Goal: Information Seeking & Learning: Learn about a topic

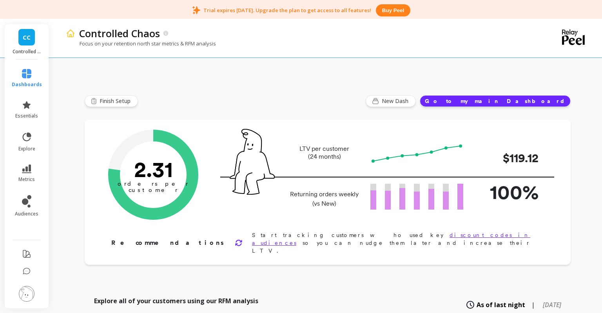
click at [31, 38] on link "CC" at bounding box center [26, 37] width 16 height 16
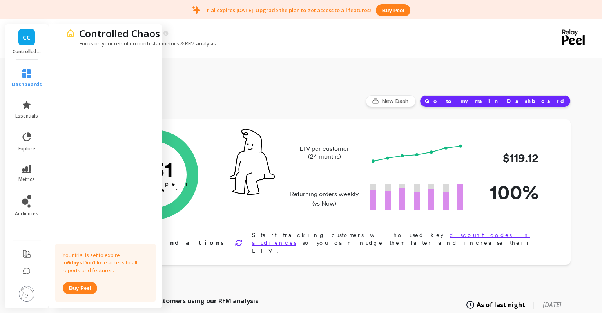
click at [287, 100] on div "Finish Setup New Dash Go to my main Dashboard" at bounding box center [328, 101] width 486 height 12
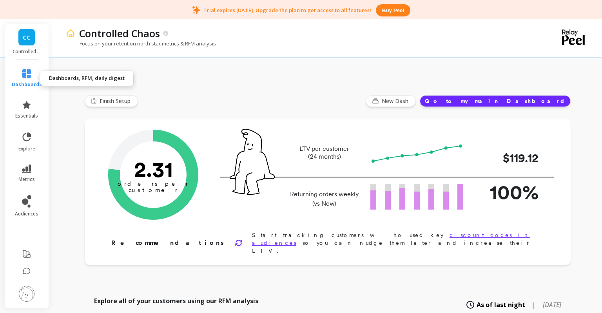
click at [26, 80] on link "dashboards" at bounding box center [27, 78] width 30 height 19
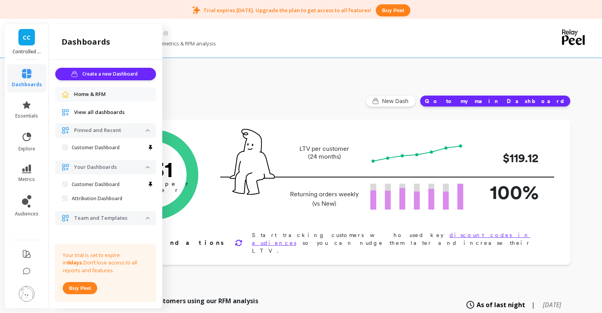
click at [23, 38] on link "CC" at bounding box center [26, 37] width 16 height 16
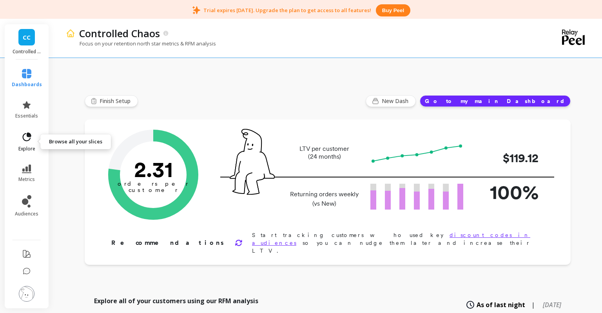
click at [27, 136] on icon at bounding box center [29, 135] width 4 height 4
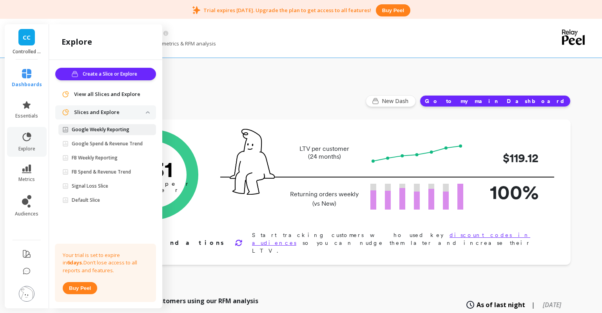
click at [95, 131] on p "Google Weekly Reporting" at bounding box center [101, 130] width 58 height 6
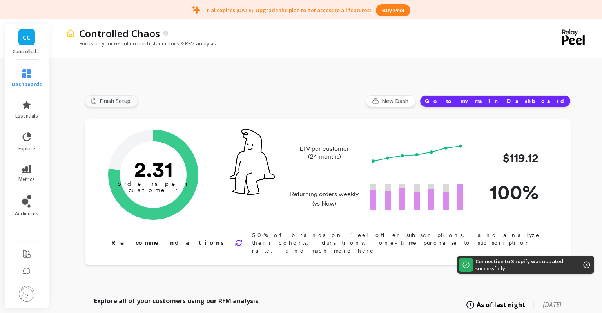
click at [114, 100] on span "Finish Setup" at bounding box center [116, 101] width 33 height 8
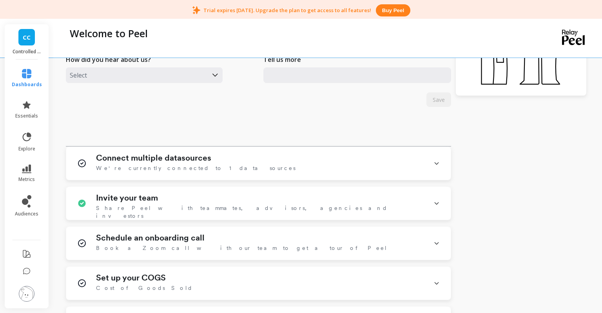
scroll to position [299, 0]
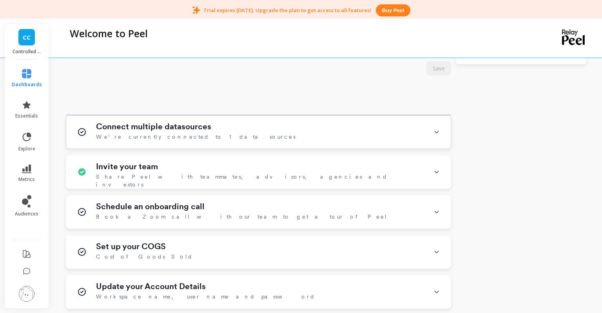
click at [189, 125] on h1 "Connect multiple datasources" at bounding box center [153, 126] width 115 height 9
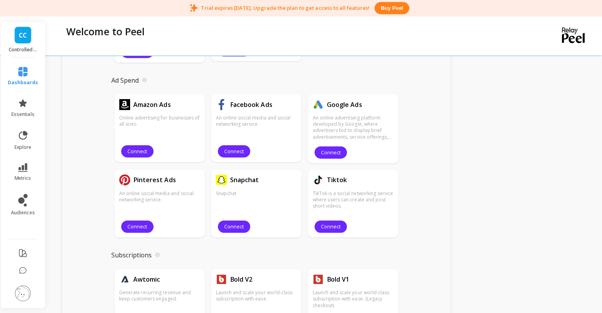
scroll to position [584, 0]
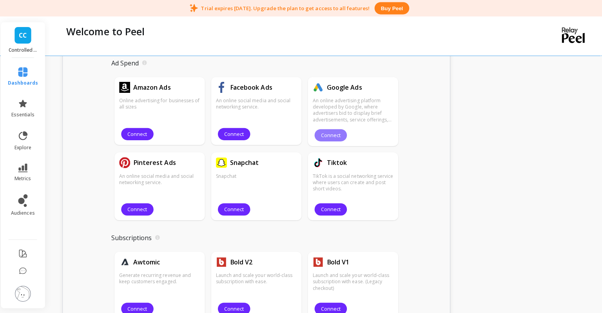
click at [327, 136] on span "Connect" at bounding box center [333, 136] width 20 height 7
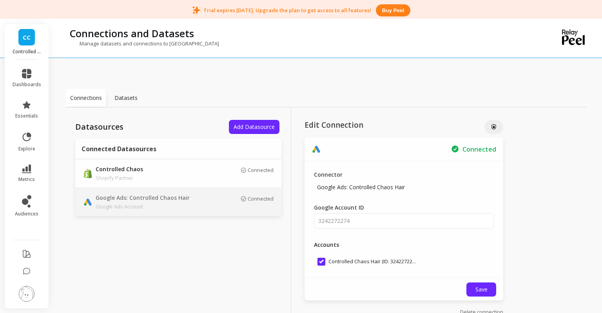
scroll to position [20, 0]
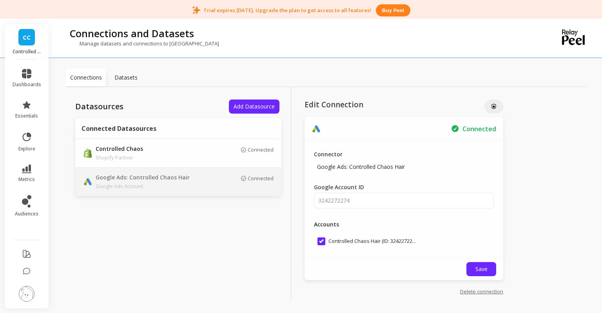
click at [82, 76] on p "Connections" at bounding box center [86, 78] width 32 height 8
click at [249, 109] on span "Add Datasource" at bounding box center [254, 106] width 41 height 7
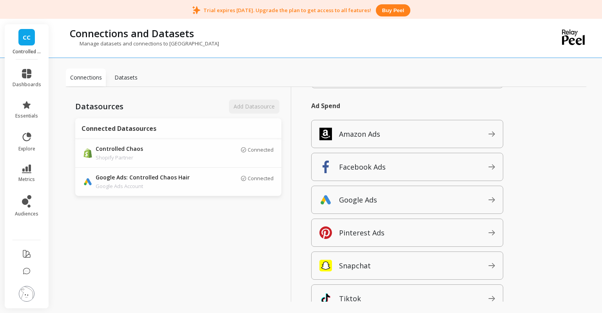
scroll to position [125, 0]
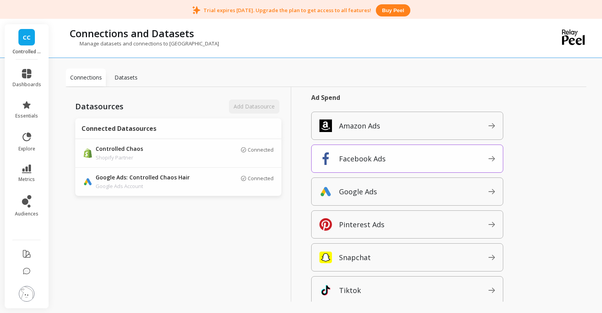
click at [378, 158] on p "Facebook Ads" at bounding box center [362, 158] width 47 height 11
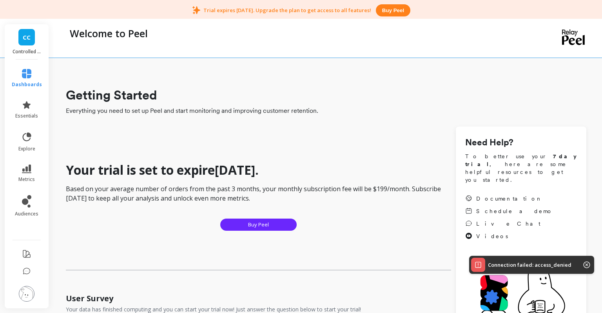
scroll to position [299, 0]
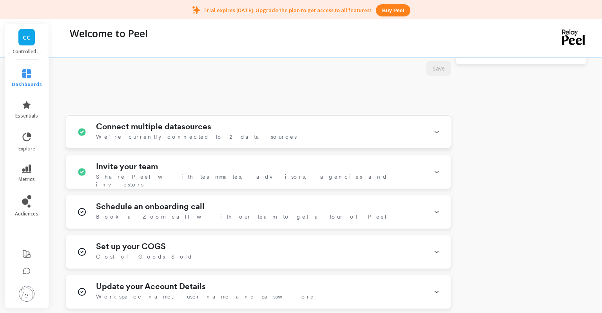
click at [176, 128] on h1 "Connect multiple datasources" at bounding box center [153, 126] width 115 height 9
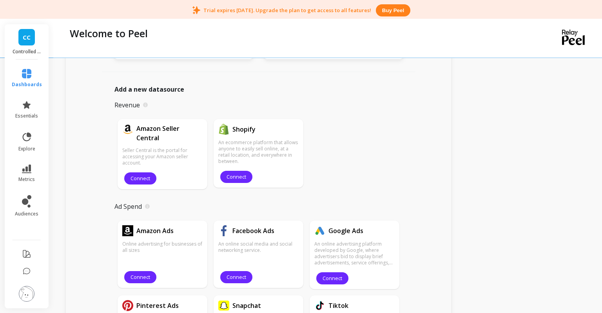
scroll to position [444, 0]
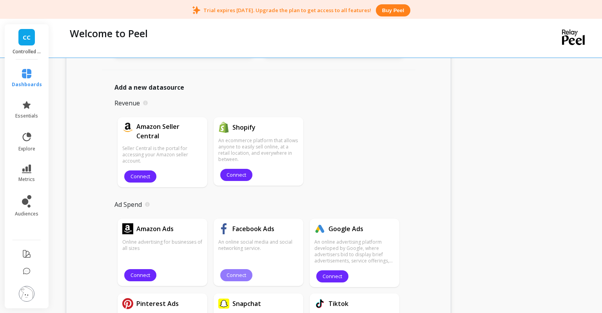
click at [239, 277] on span "Connect" at bounding box center [237, 275] width 20 height 7
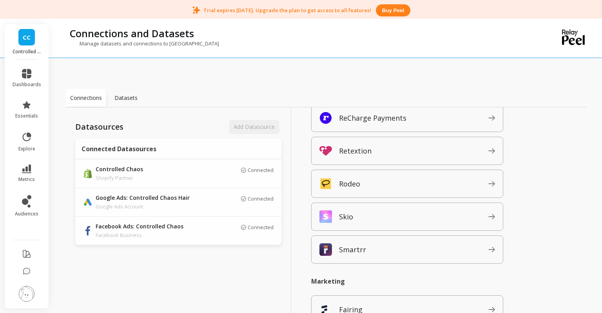
scroll to position [547, 0]
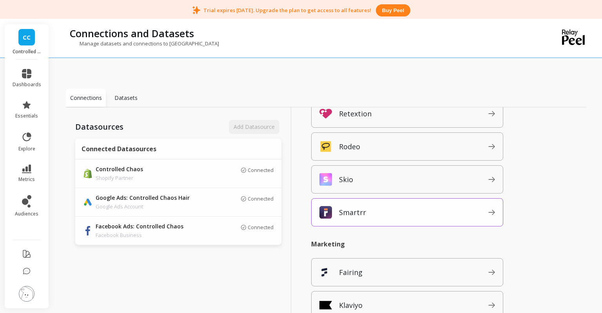
click at [490, 214] on icon at bounding box center [491, 212] width 7 height 5
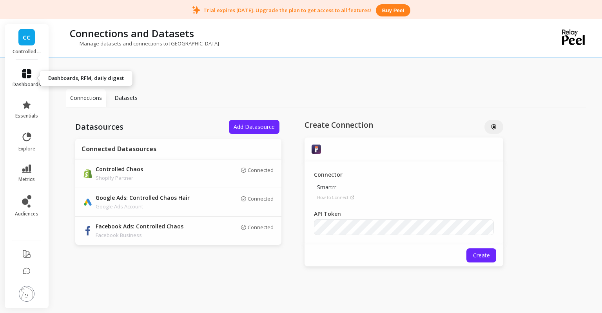
click at [23, 75] on icon at bounding box center [26, 73] width 9 height 9
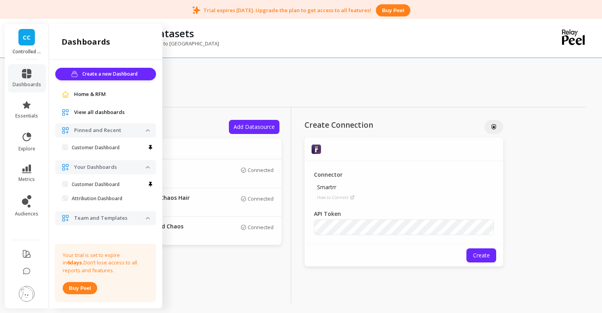
click at [82, 96] on span "Home & RFM" at bounding box center [90, 95] width 32 height 8
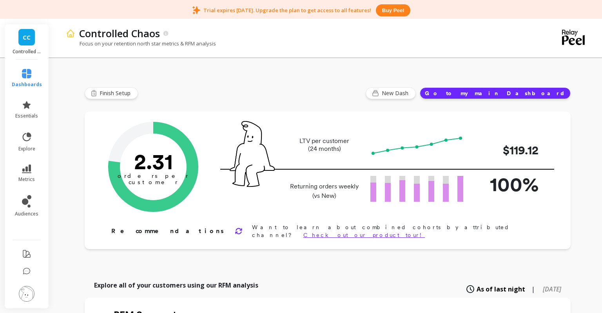
scroll to position [2, 0]
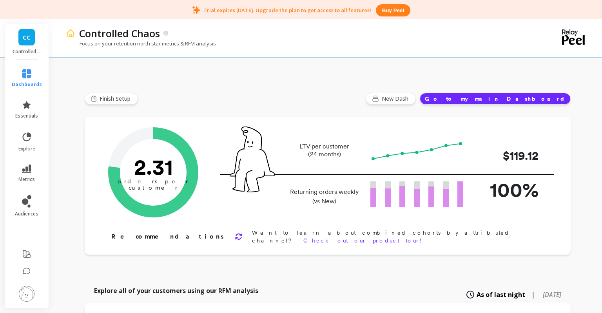
click at [513, 96] on button "Go to my main Dashboard" at bounding box center [495, 99] width 151 height 12
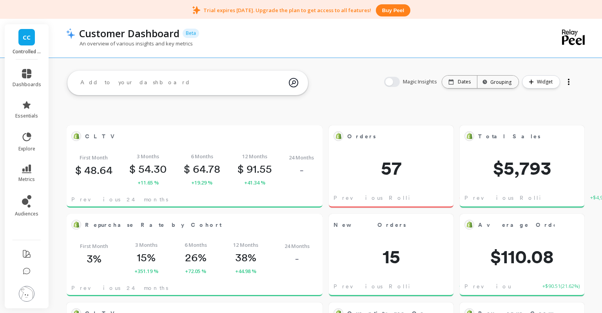
scroll to position [215, 240]
click at [400, 82] on button "button" at bounding box center [392, 82] width 16 height 10
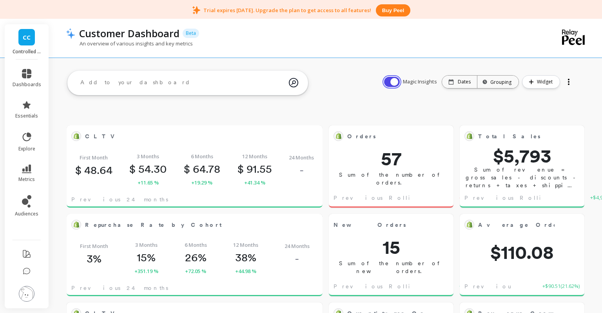
click at [391, 83] on button "button" at bounding box center [392, 82] width 16 height 10
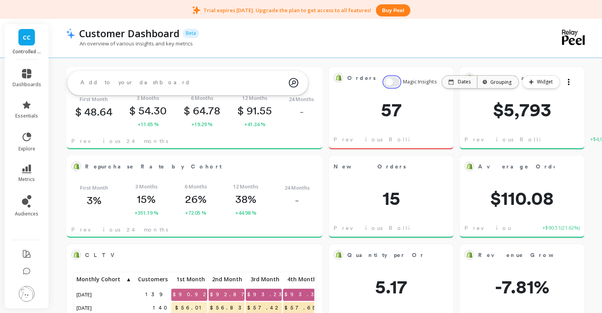
scroll to position [0, 0]
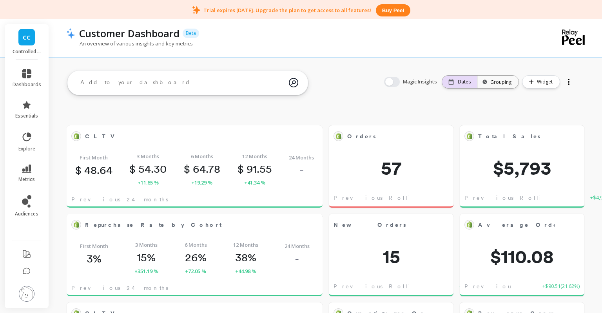
click at [467, 81] on p "Dates" at bounding box center [464, 82] width 13 height 6
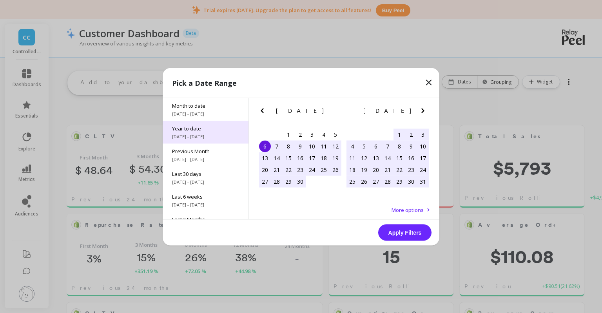
click at [205, 129] on span "Year to date" at bounding box center [205, 128] width 67 height 7
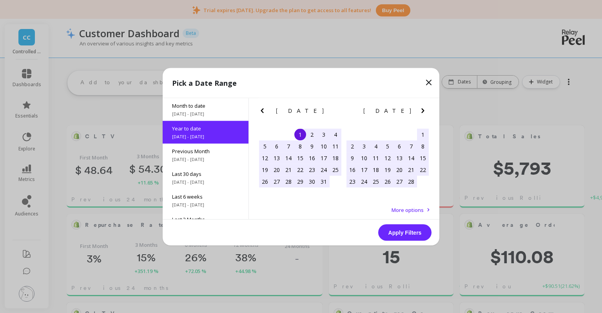
click at [388, 229] on button "Apply Filters" at bounding box center [404, 232] width 53 height 16
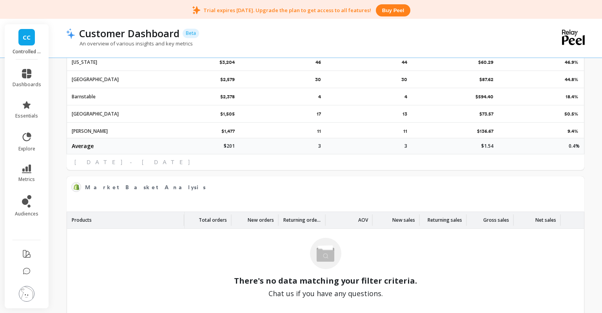
scroll to position [1328, 0]
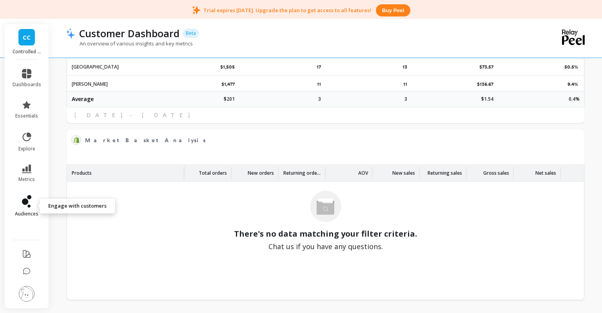
click at [27, 213] on span "audiences" at bounding box center [27, 214] width 24 height 6
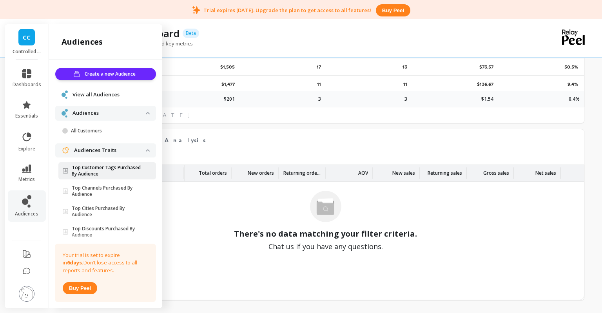
click at [86, 175] on p "Top Customer Tags Purchased By Audience" at bounding box center [109, 171] width 74 height 13
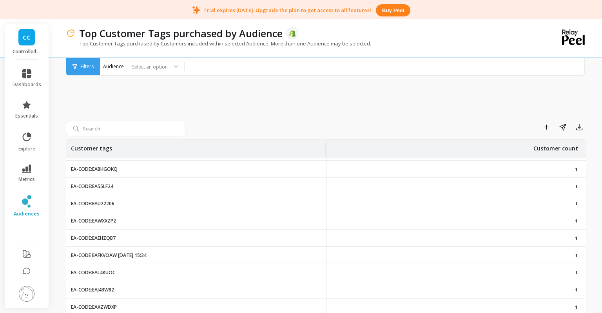
scroll to position [1286, 0]
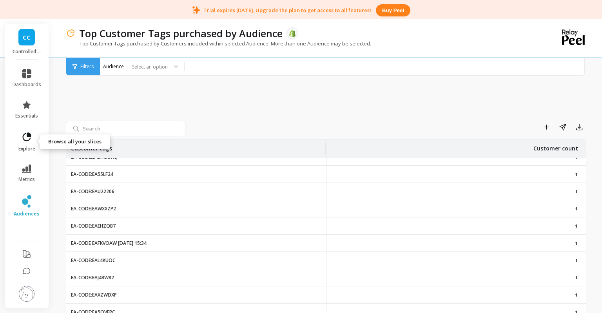
click at [25, 146] on span "explore" at bounding box center [26, 149] width 17 height 6
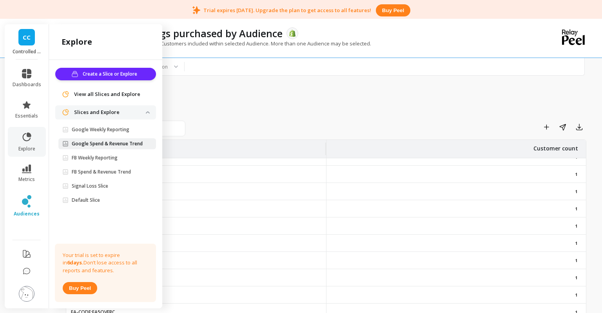
click at [84, 141] on p "Google Spend & Revenue Trend" at bounding box center [107, 144] width 71 height 6
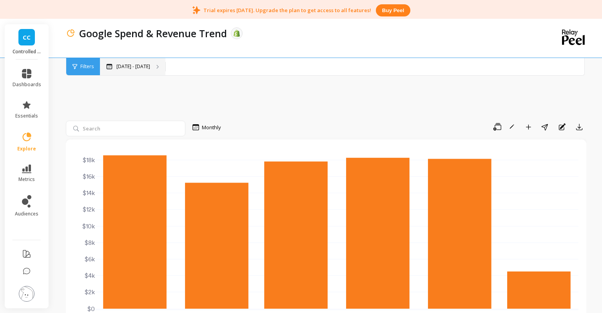
click at [136, 70] on div "May 1 - Oct 6" at bounding box center [132, 66] width 65 height 17
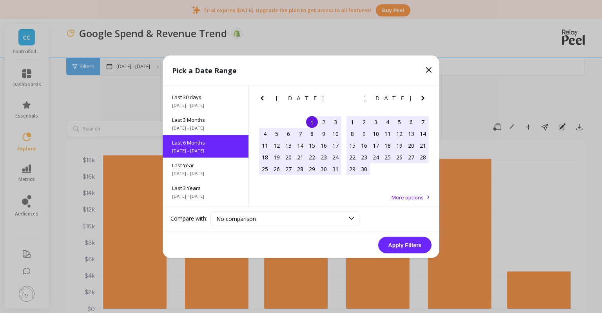
scroll to position [19, 0]
click at [194, 145] on span "Last 6 Months" at bounding box center [205, 142] width 67 height 7
click at [415, 252] on button "Apply Filters" at bounding box center [404, 245] width 53 height 16
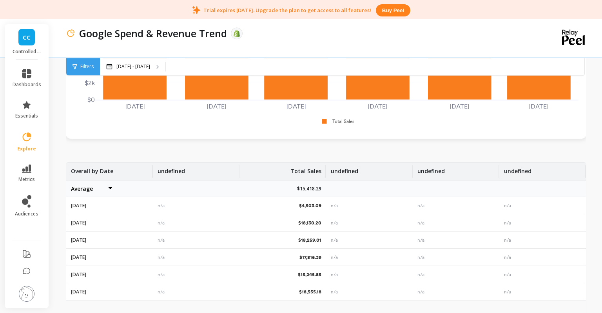
scroll to position [256, 0]
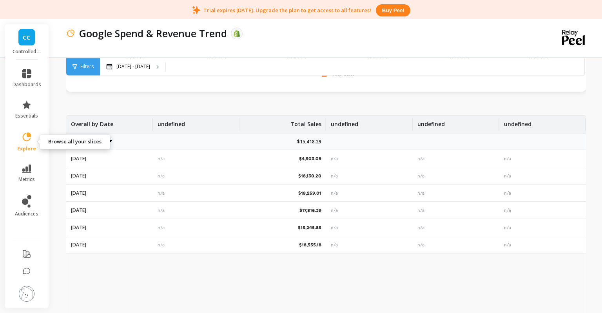
click at [26, 133] on icon at bounding box center [26, 137] width 11 height 11
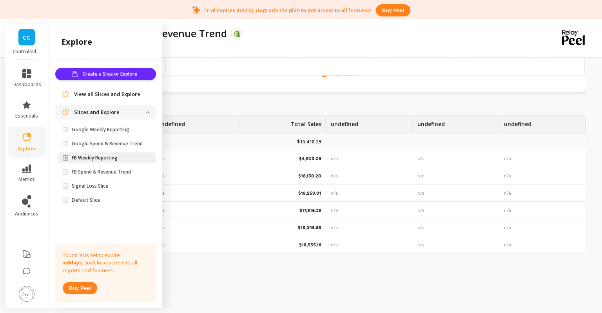
click at [93, 161] on link "FB Weekly Reporting" at bounding box center [107, 157] width 98 height 11
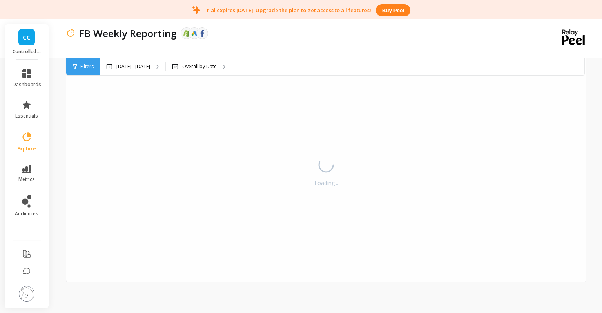
scroll to position [47, 0]
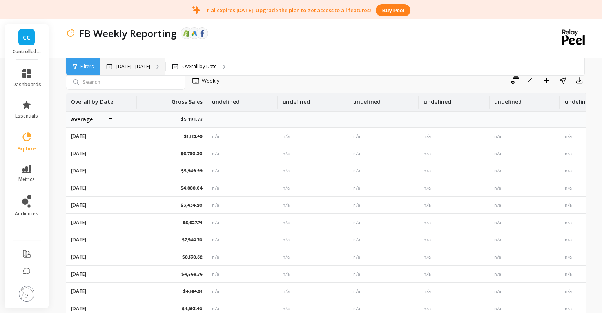
click at [120, 74] on div "May 1 - Oct 6" at bounding box center [132, 66] width 65 height 17
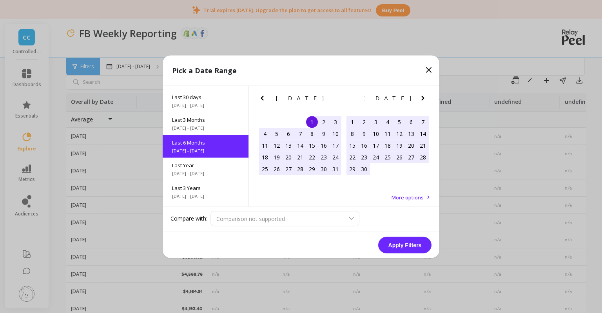
scroll to position [0, 0]
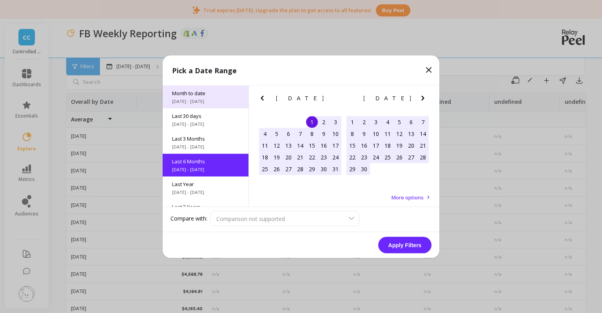
click at [198, 98] on div "Month to date 10/1/2025 - 10/6/2025" at bounding box center [206, 96] width 86 height 23
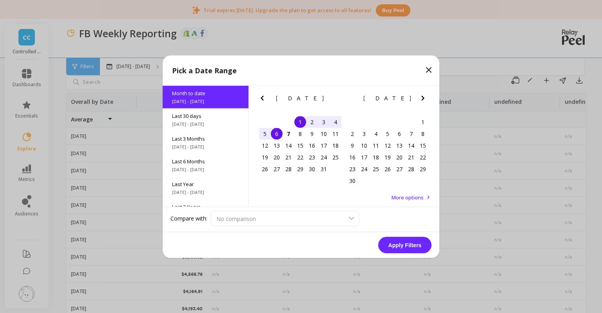
click at [385, 242] on button "Apply Filters" at bounding box center [404, 245] width 53 height 16
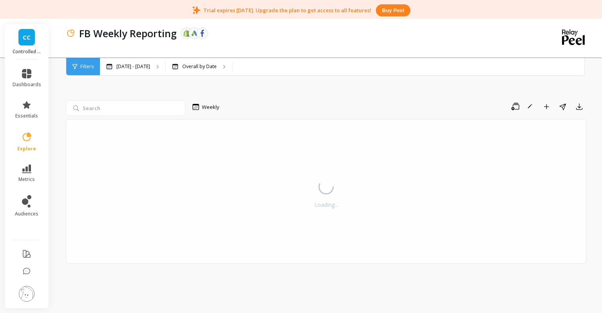
scroll to position [20, 0]
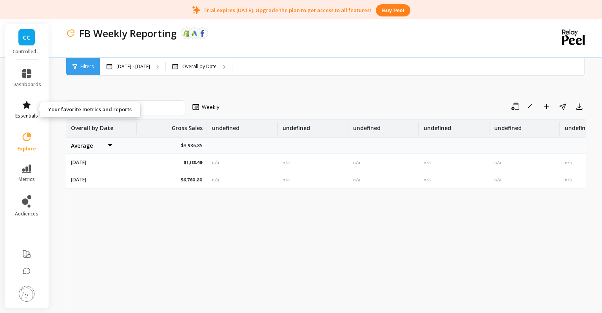
click at [22, 115] on span "essentials" at bounding box center [26, 116] width 23 height 6
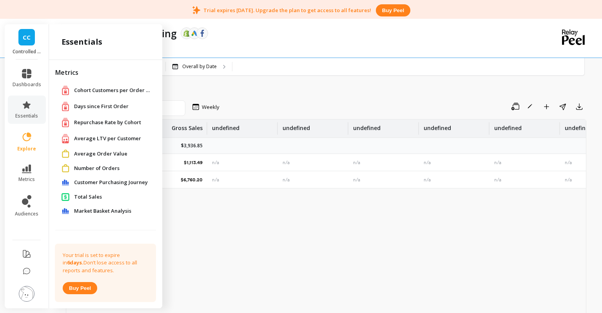
click at [83, 183] on span "Customer Purchasing Journey" at bounding box center [111, 183] width 74 height 8
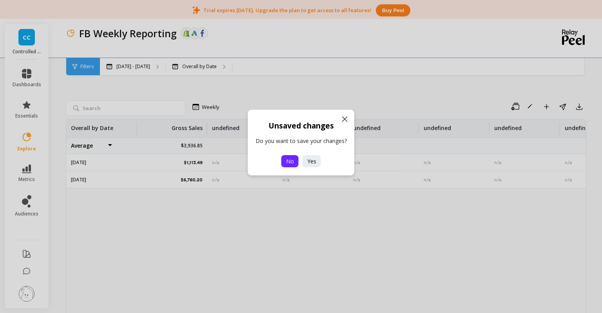
click at [289, 165] on span "No" at bounding box center [290, 161] width 8 height 7
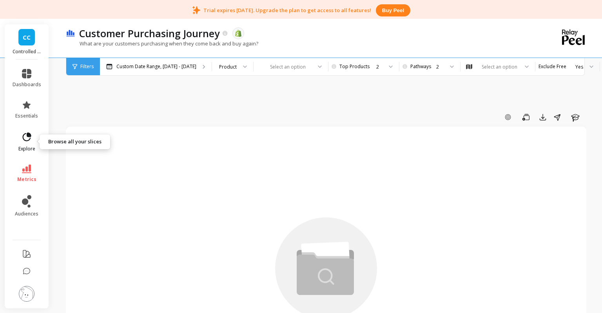
click at [29, 145] on link "explore" at bounding box center [27, 142] width 29 height 20
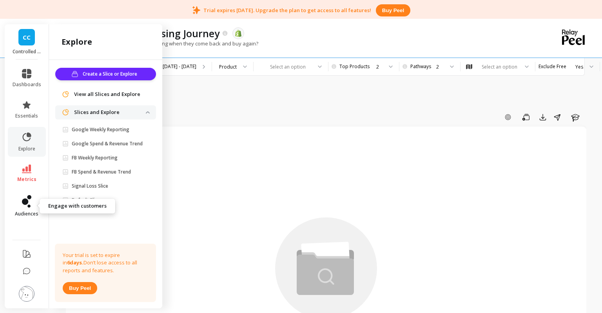
click at [29, 210] on link "audiences" at bounding box center [27, 206] width 29 height 22
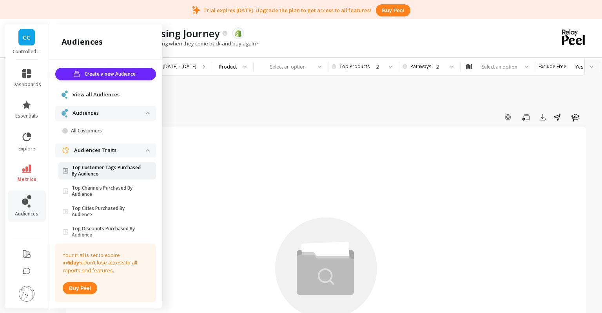
click at [96, 173] on p "Top Customer Tags Purchased By Audience" at bounding box center [109, 171] width 74 height 13
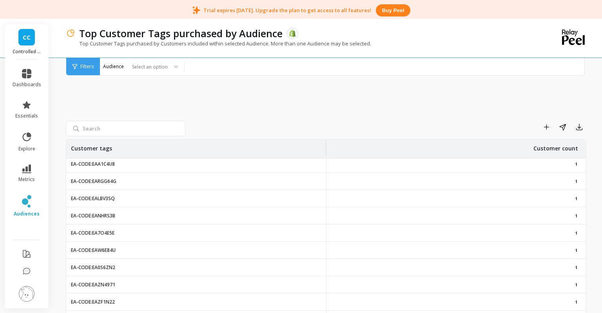
scroll to position [436, 0]
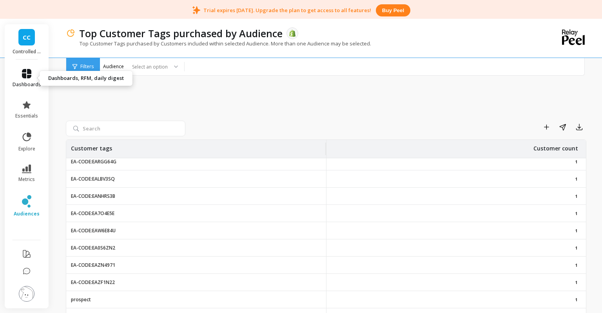
click at [25, 78] on link "dashboards" at bounding box center [27, 78] width 29 height 19
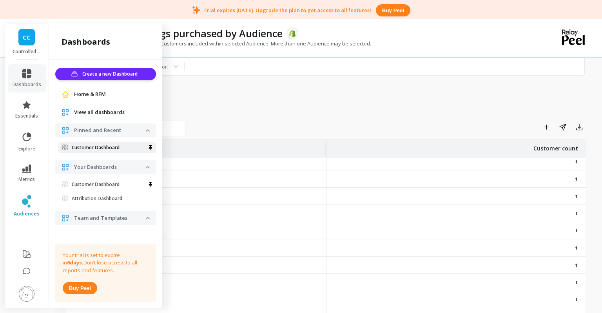
click at [93, 150] on p "Customer Dashboard" at bounding box center [96, 148] width 48 height 6
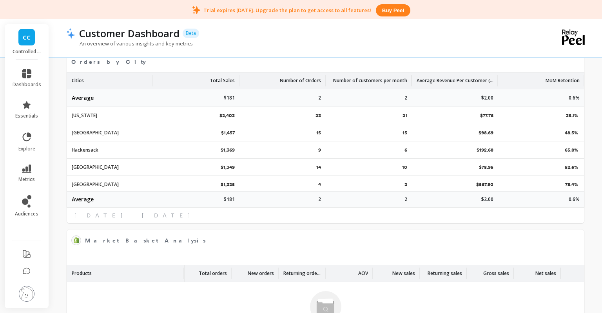
scroll to position [1328, 0]
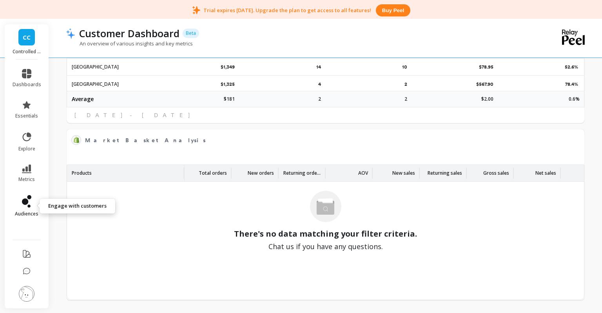
click at [18, 207] on link "audiences" at bounding box center [27, 206] width 29 height 22
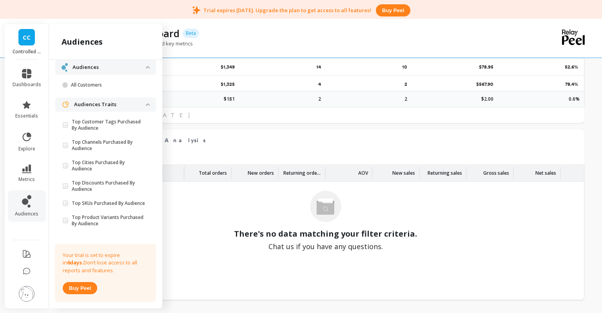
scroll to position [49, 0]
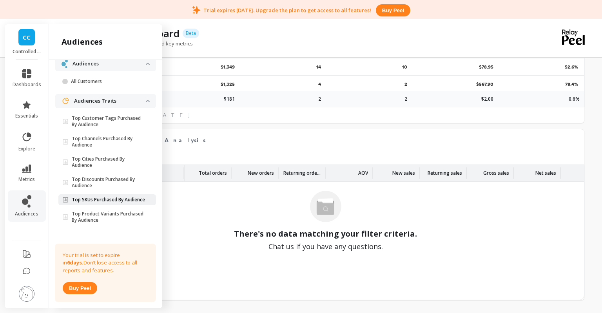
click at [93, 199] on p "Top SKUs Purchased By Audience" at bounding box center [108, 200] width 73 height 6
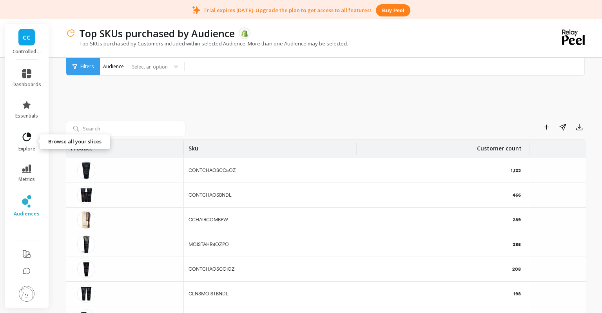
click at [24, 140] on icon at bounding box center [27, 136] width 9 height 9
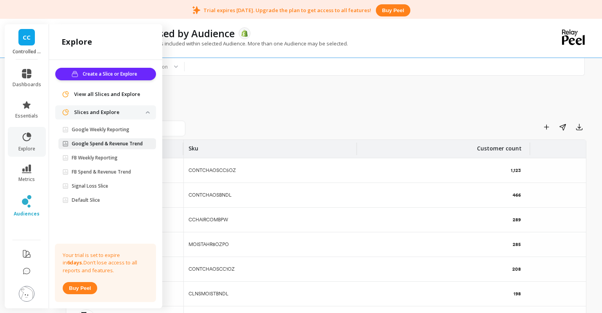
click at [92, 142] on p "Google Spend & Revenue Trend" at bounding box center [107, 144] width 71 height 6
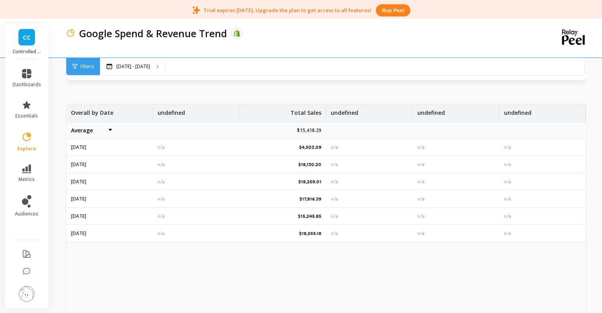
scroll to position [267, 0]
click at [24, 294] on img at bounding box center [27, 294] width 16 height 16
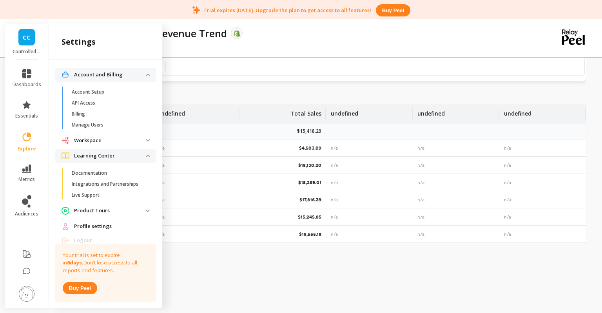
click at [96, 209] on p "Product Tours" at bounding box center [110, 211] width 72 height 8
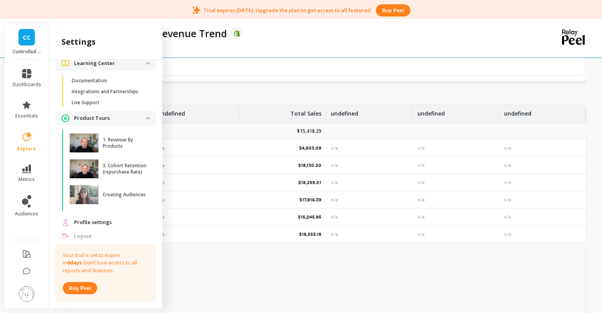
scroll to position [94, 0]
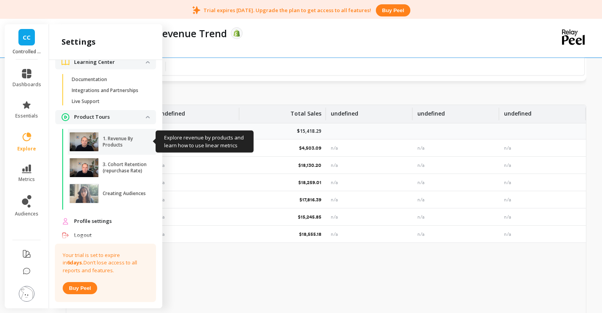
click at [80, 139] on div at bounding box center [83, 142] width 29 height 20
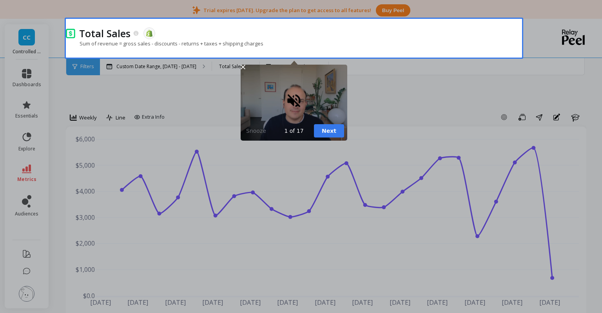
click at [292, 99] on div "Play sound" at bounding box center [293, 100] width 17 height 17
click at [337, 132] on button "Next" at bounding box center [329, 130] width 30 height 13
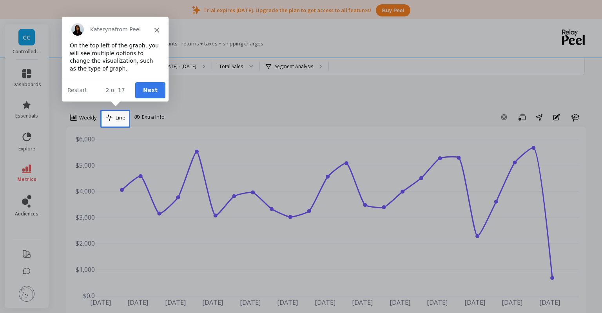
click at [151, 89] on button "Next" at bounding box center [150, 90] width 30 height 16
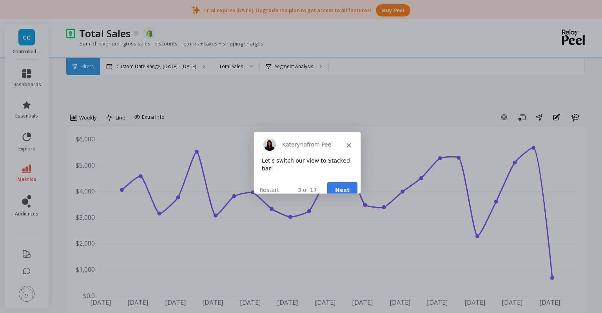
click at [349, 183] on button "Next" at bounding box center [342, 189] width 30 height 16
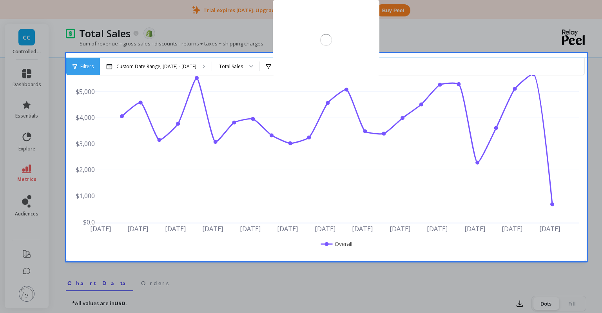
scroll to position [74, 0]
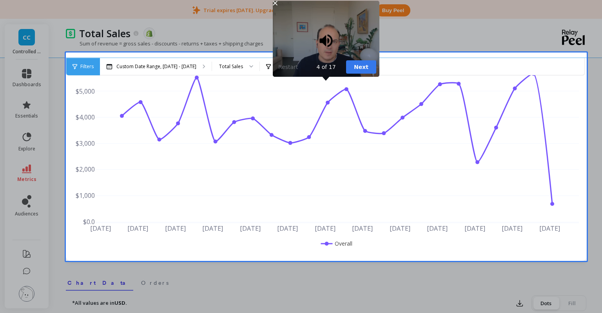
click at [358, 64] on button "Next" at bounding box center [361, 66] width 30 height 13
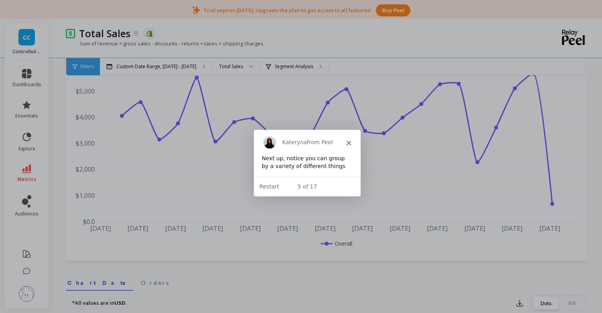
scroll to position [0, 0]
click at [349, 144] on icon "Close" at bounding box center [348, 142] width 5 height 5
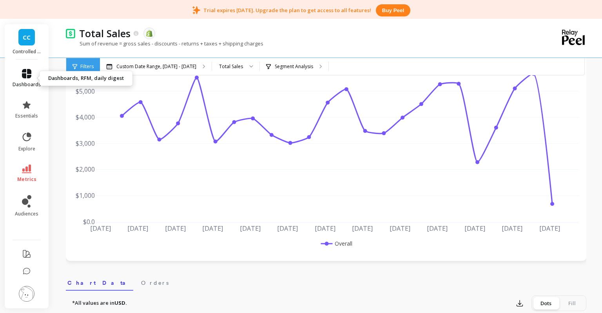
click at [27, 76] on icon at bounding box center [26, 73] width 9 height 9
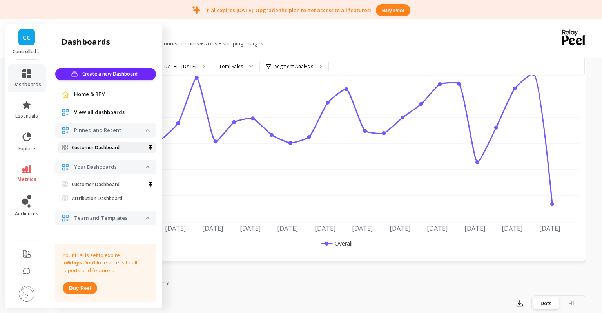
click at [98, 145] on link "Customer Dashboard" at bounding box center [107, 147] width 98 height 11
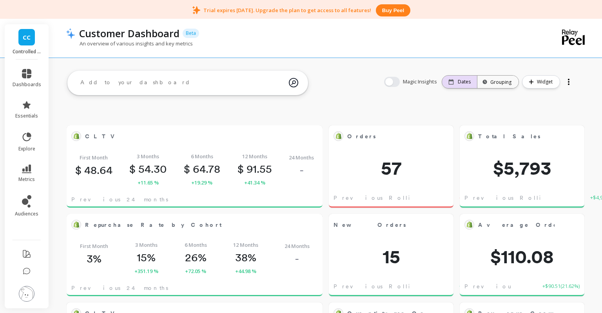
click at [461, 78] on div "Dates" at bounding box center [459, 82] width 35 height 13
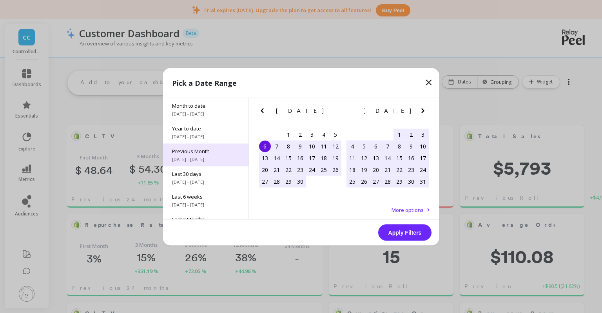
click at [201, 158] on span "[DATE] - [DATE]" at bounding box center [205, 159] width 67 height 6
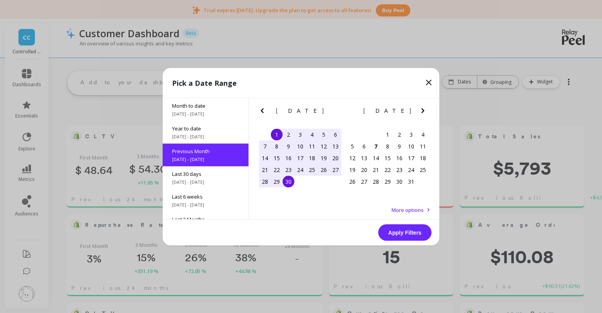
click at [396, 233] on button "Apply Filters" at bounding box center [404, 232] width 53 height 16
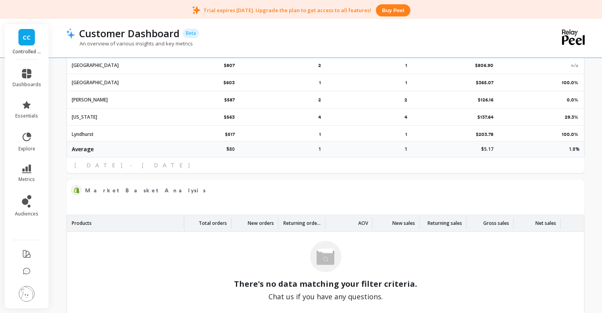
scroll to position [1328, 0]
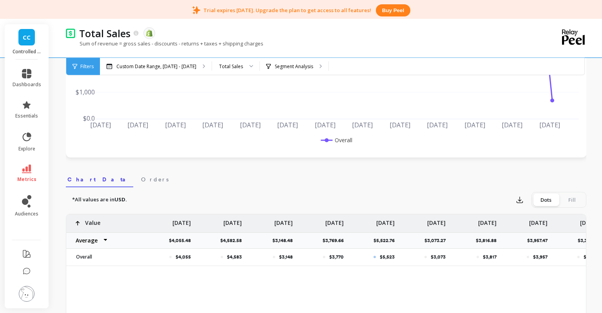
scroll to position [167, 0]
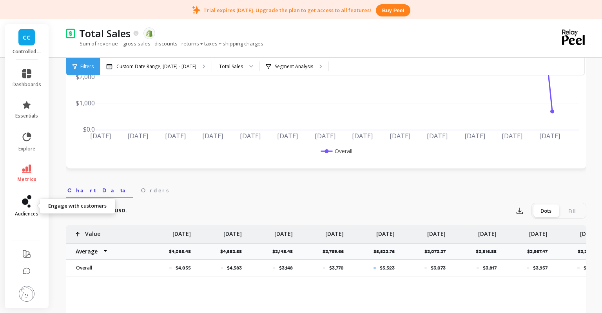
click at [29, 209] on link "audiences" at bounding box center [27, 206] width 29 height 22
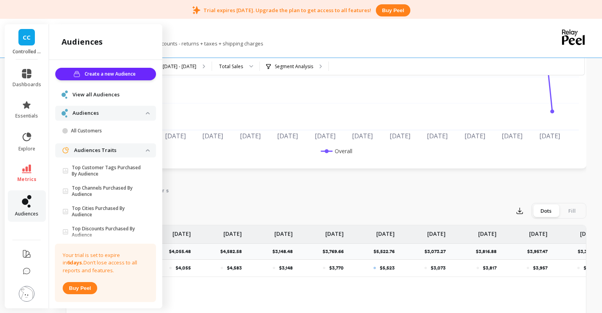
scroll to position [49, 0]
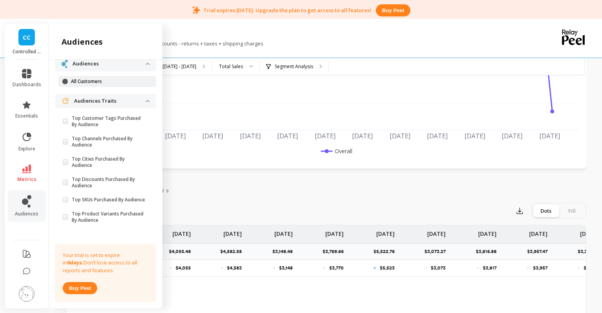
click at [99, 81] on p "All Customers" at bounding box center [108, 81] width 75 height 6
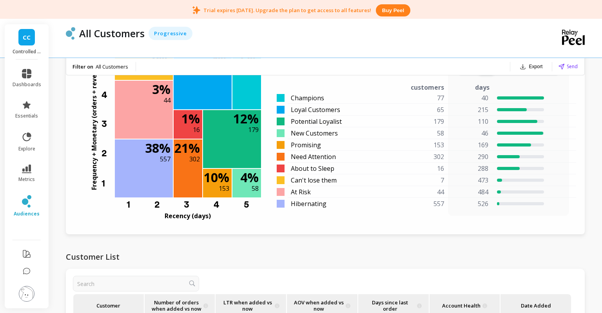
scroll to position [662, 0]
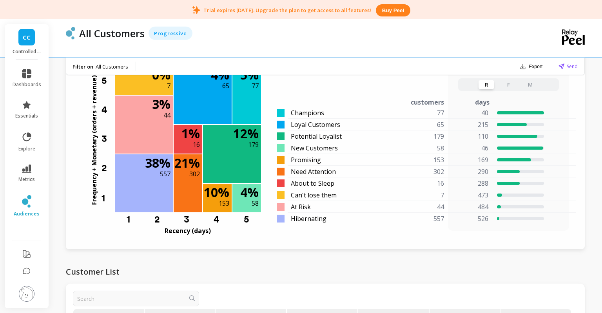
click at [506, 86] on button "F" at bounding box center [509, 84] width 16 height 9
click at [532, 83] on button "M" at bounding box center [531, 84] width 16 height 9
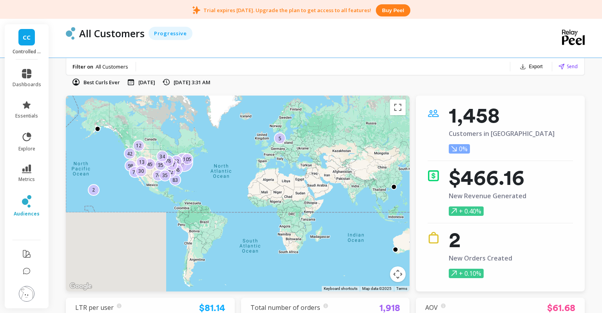
scroll to position [0, 0]
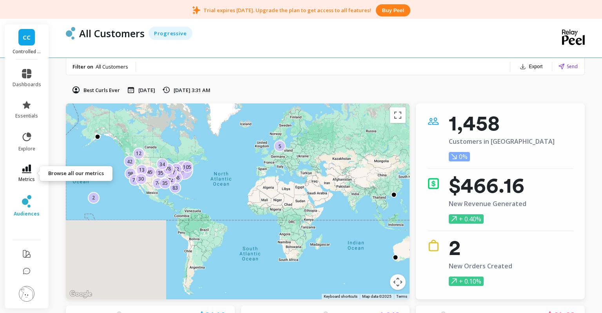
click at [25, 173] on icon at bounding box center [26, 169] width 9 height 9
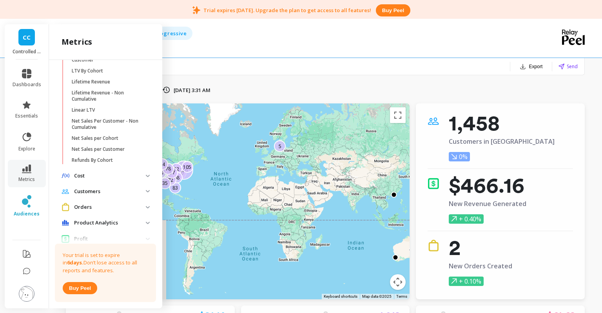
scroll to position [217, 0]
click at [106, 191] on p "Customers" at bounding box center [110, 193] width 72 height 8
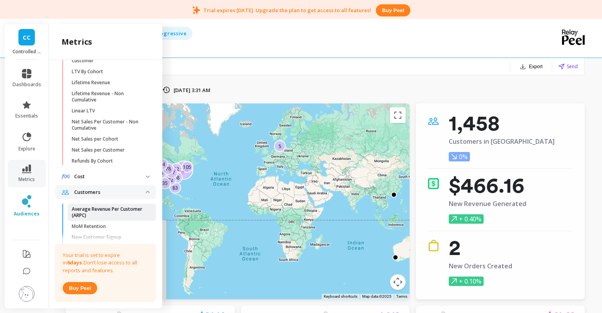
click at [100, 209] on p "Average Revenue Per Customer (ARPC)" at bounding box center [109, 212] width 75 height 13
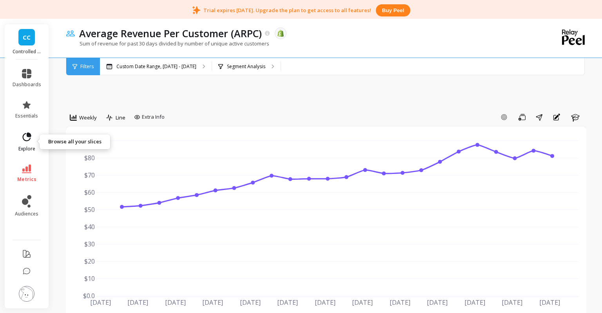
click at [28, 145] on link "explore" at bounding box center [27, 142] width 29 height 20
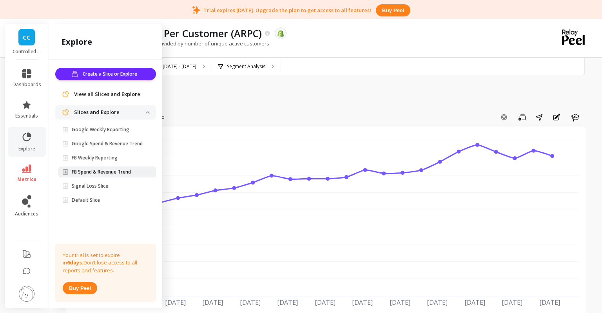
click at [87, 172] on p "FB Spend & Revenue Trend" at bounding box center [101, 172] width 59 height 6
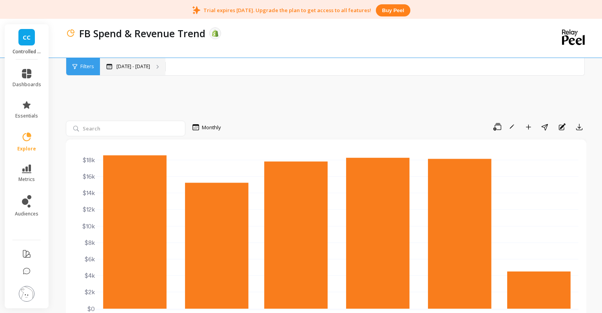
click at [116, 65] on div "[DATE] - [DATE]" at bounding box center [128, 67] width 44 height 6
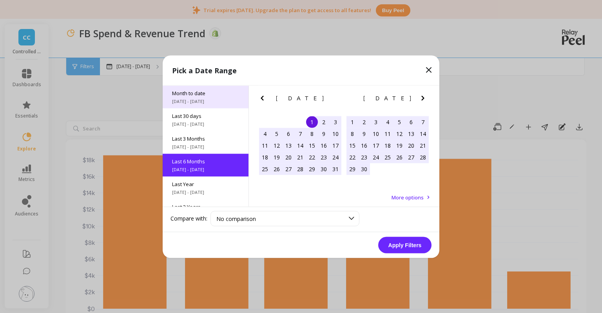
click at [218, 101] on span "[DATE] - [DATE]" at bounding box center [205, 101] width 67 height 6
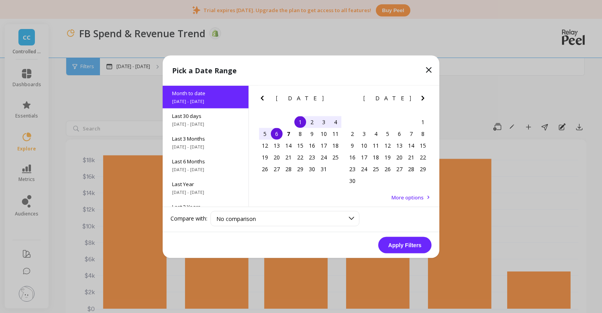
click at [407, 248] on button "Apply Filters" at bounding box center [404, 245] width 53 height 16
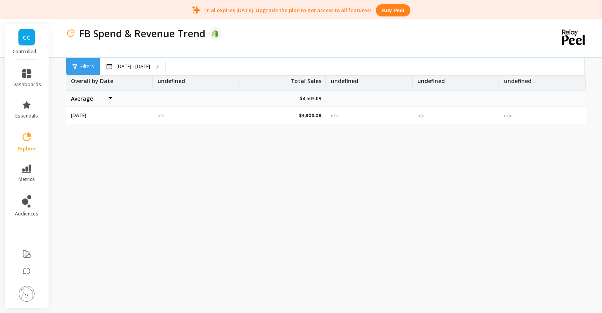
scroll to position [51, 0]
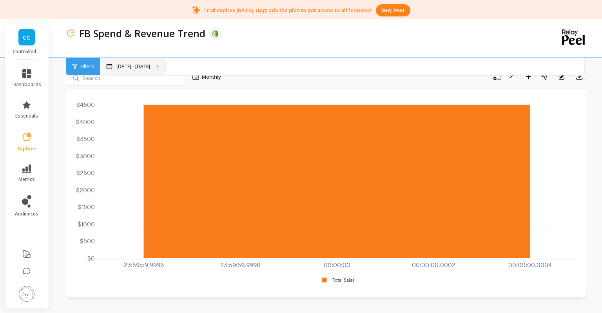
click at [121, 61] on div "[DATE] - [DATE]" at bounding box center [132, 66] width 65 height 17
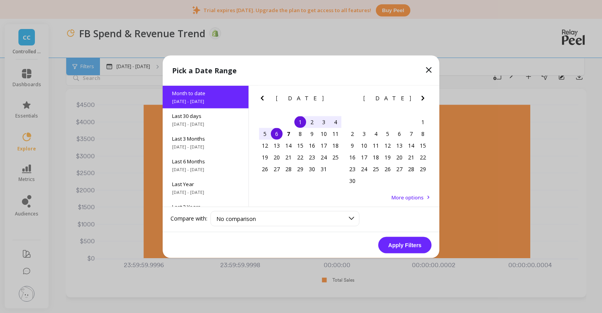
click at [262, 99] on icon "Previous Month" at bounding box center [262, 98] width 3 height 5
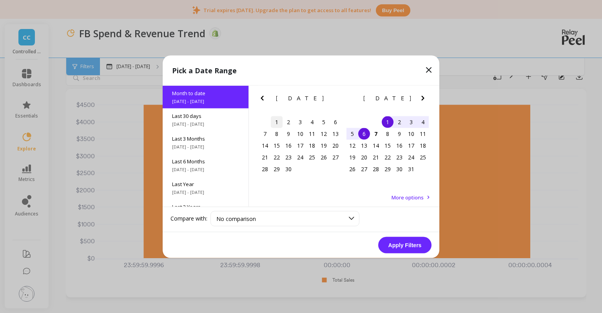
click at [274, 122] on div "1" at bounding box center [277, 122] width 12 height 12
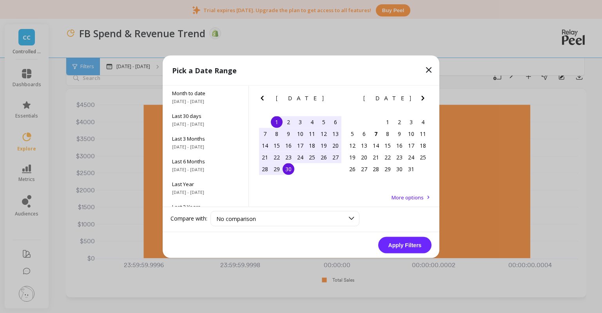
click at [289, 169] on div "30" at bounding box center [289, 169] width 12 height 12
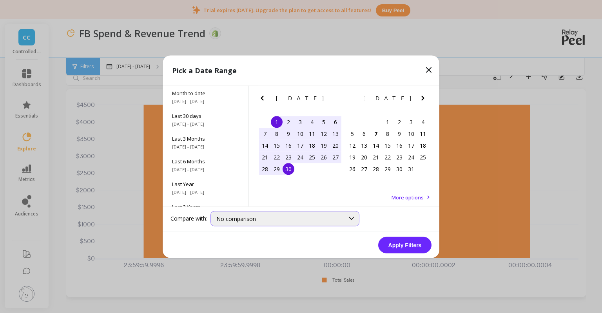
click at [274, 220] on div "No comparison" at bounding box center [280, 218] width 128 height 7
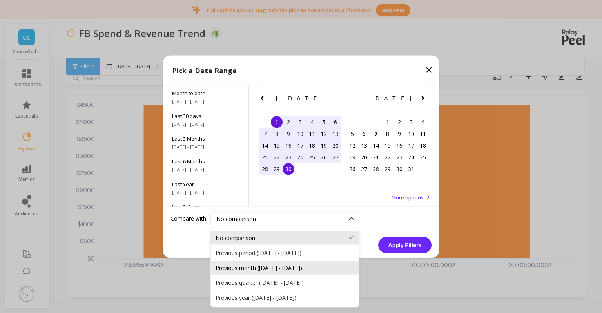
click at [258, 266] on div "Previous month ([DATE] - [DATE])" at bounding box center [285, 267] width 139 height 7
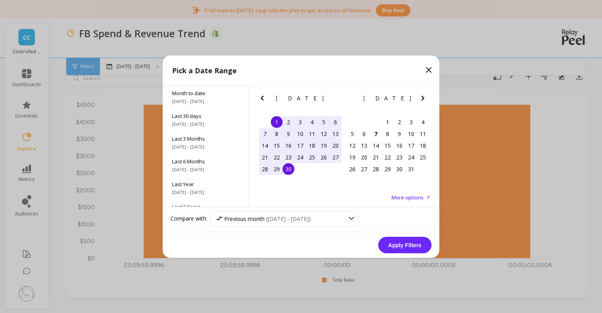
click at [399, 245] on button "Apply Filters" at bounding box center [404, 245] width 53 height 16
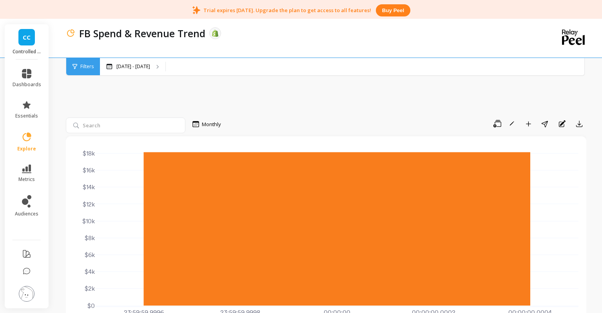
scroll to position [2, 0]
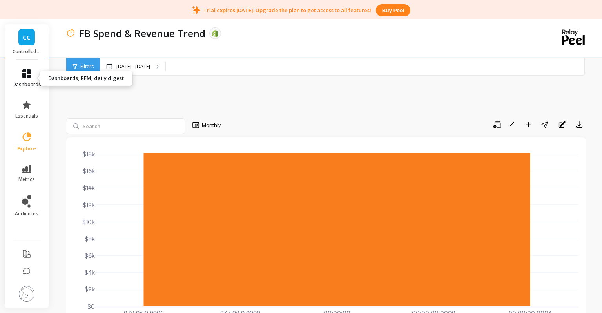
click at [31, 80] on link "dashboards" at bounding box center [27, 78] width 29 height 19
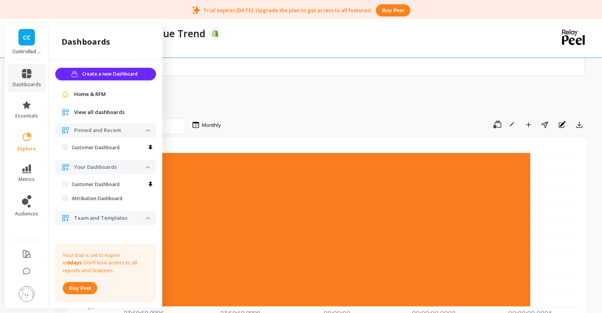
click at [82, 110] on span "View all dashboards" at bounding box center [99, 113] width 51 height 8
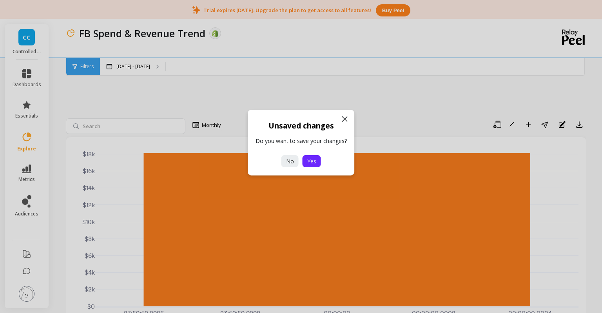
click at [310, 161] on span "Yes" at bounding box center [311, 161] width 9 height 7
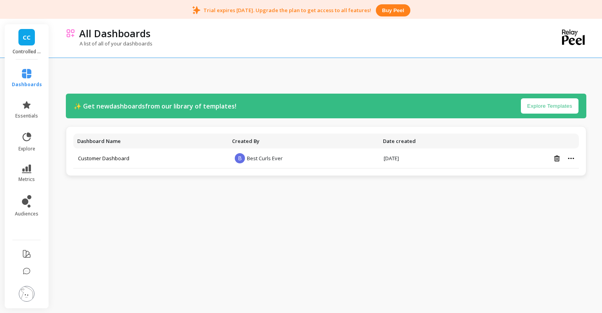
click at [33, 45] on link "CC" at bounding box center [26, 37] width 16 height 16
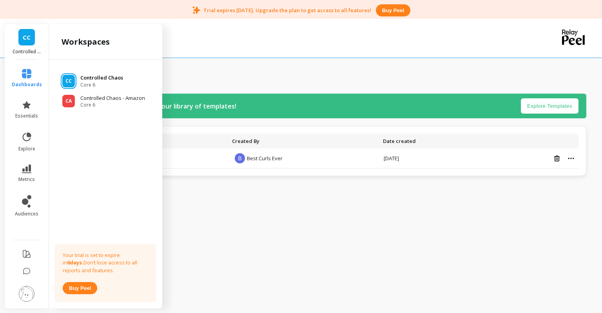
click at [89, 83] on span "Core 6" at bounding box center [101, 85] width 43 height 6
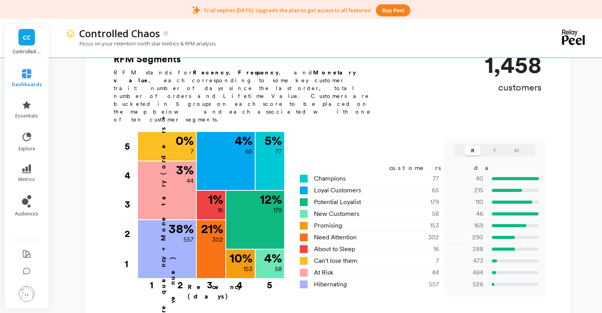
scroll to position [274, 0]
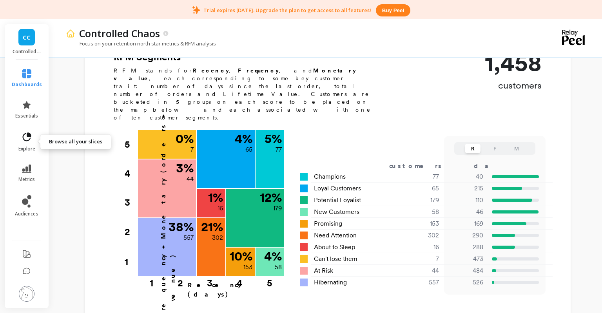
click at [28, 146] on span "explore" at bounding box center [26, 149] width 17 height 6
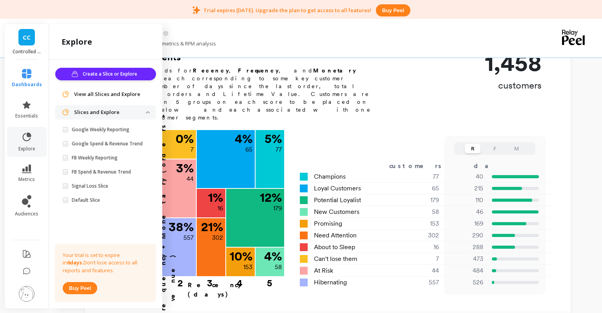
click at [26, 43] on link "CC" at bounding box center [26, 37] width 16 height 16
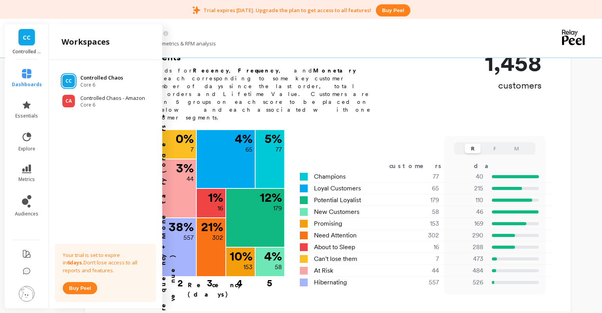
click at [72, 84] on div "CC" at bounding box center [68, 81] width 13 height 13
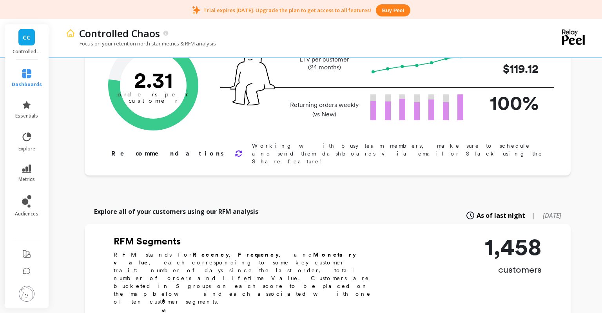
scroll to position [58, 0]
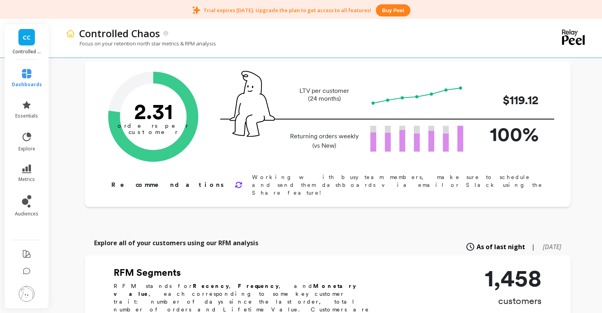
click at [24, 37] on span "CC" at bounding box center [27, 37] width 8 height 9
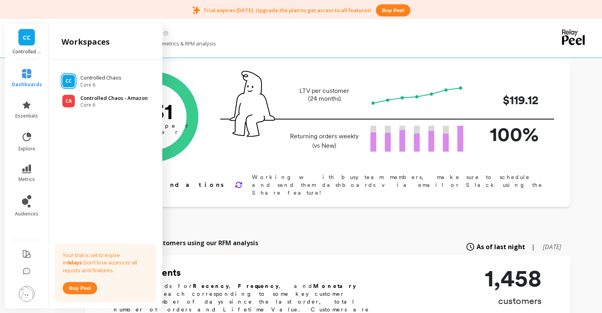
click at [80, 96] on div "CA Controlled Chaos - Amazon Core 6" at bounding box center [105, 101] width 101 height 14
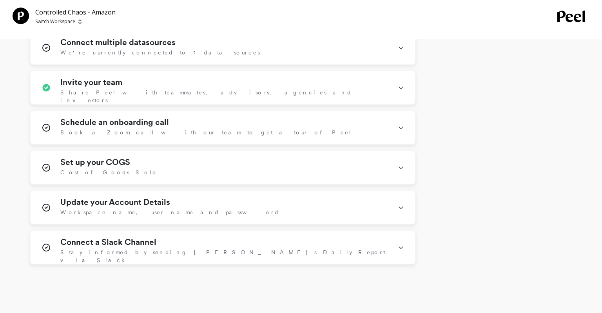
scroll to position [521, 0]
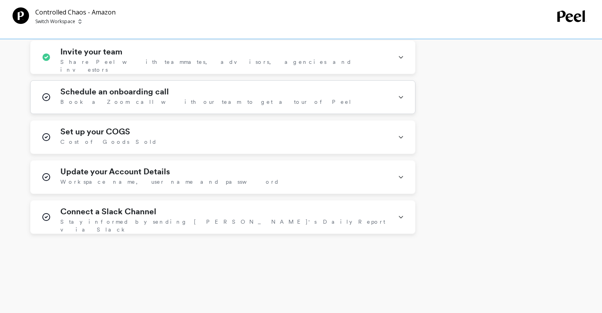
click at [162, 99] on span "Book a Zoom call with our team to get a tour of Peel" at bounding box center [206, 102] width 292 height 8
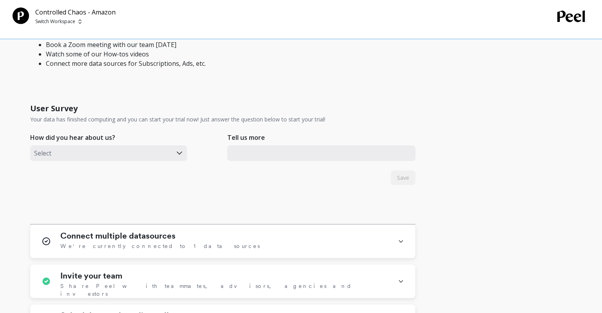
scroll to position [260, 0]
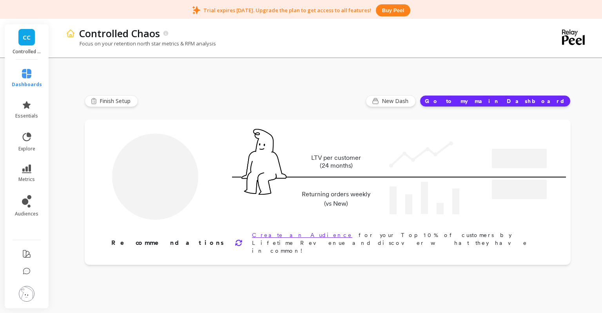
scroll to position [20, 0]
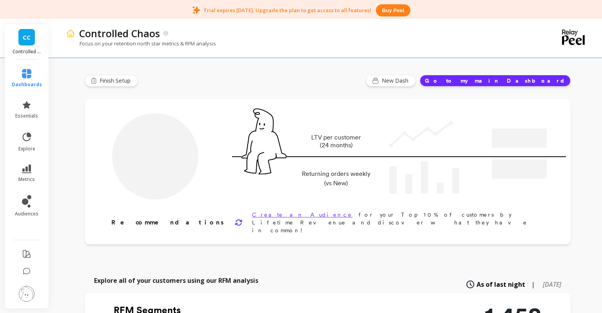
type input "Champions"
type input "77"
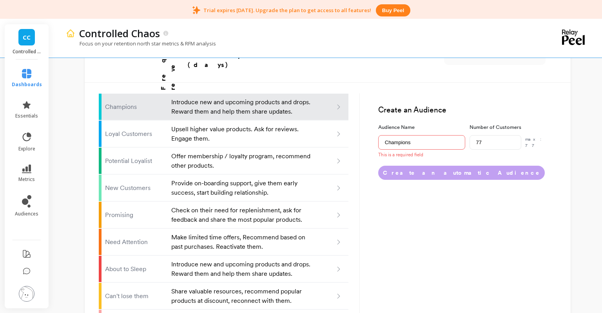
scroll to position [544, 0]
